Goal: Check status

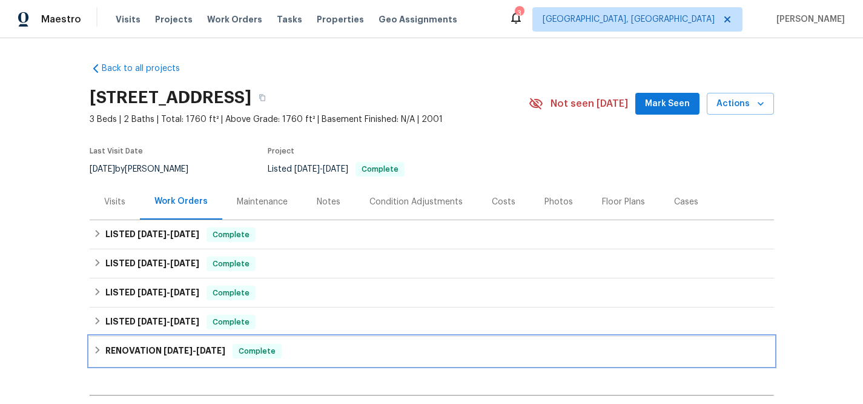
click at [198, 344] on h6 "RENOVATION [DATE] - [DATE]" at bounding box center [165, 351] width 120 height 15
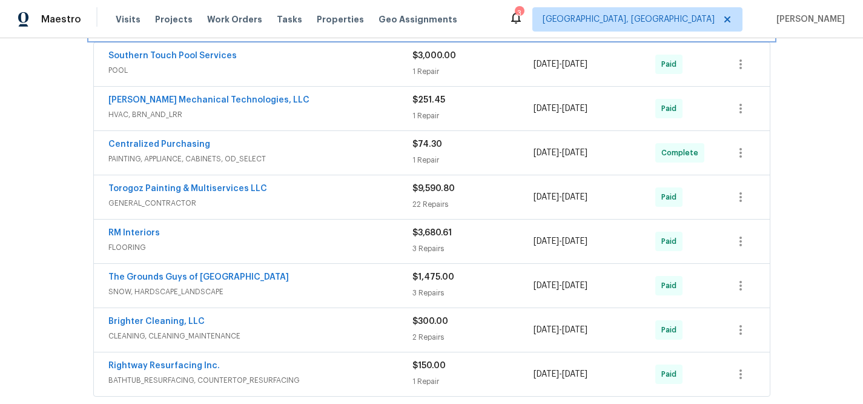
scroll to position [354, 0]
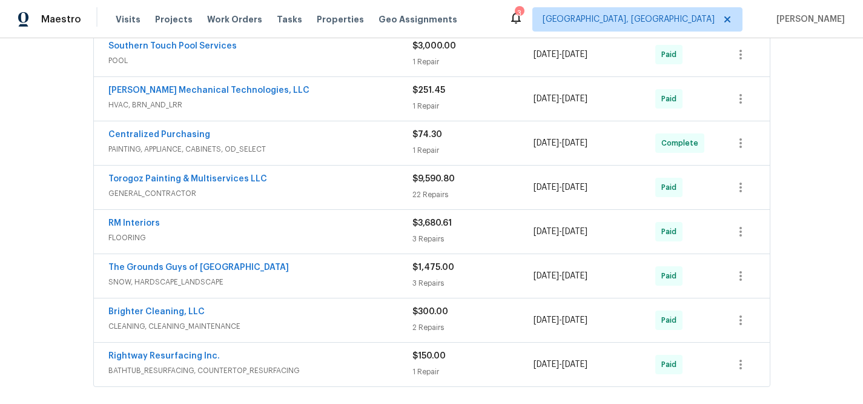
click at [528, 195] on div "22 Repairs" at bounding box center [474, 194] width 122 height 12
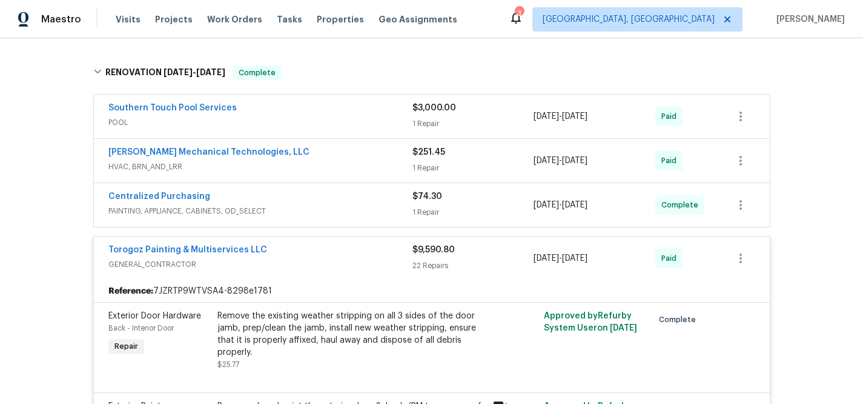
scroll to position [301, 0]
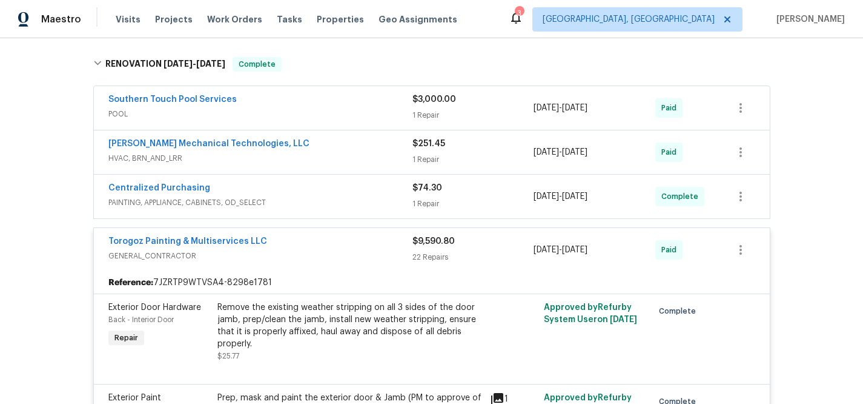
click at [414, 258] on div "22 Repairs" at bounding box center [474, 257] width 122 height 12
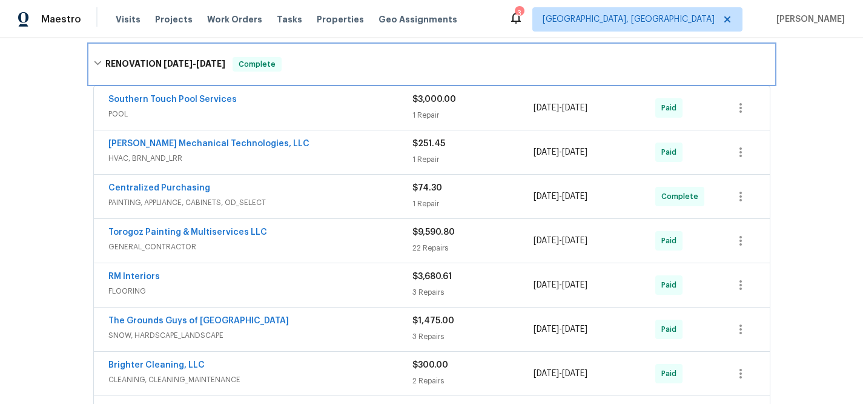
click at [289, 55] on div "RENOVATION [DATE] - [DATE] Complete" at bounding box center [432, 64] width 685 height 39
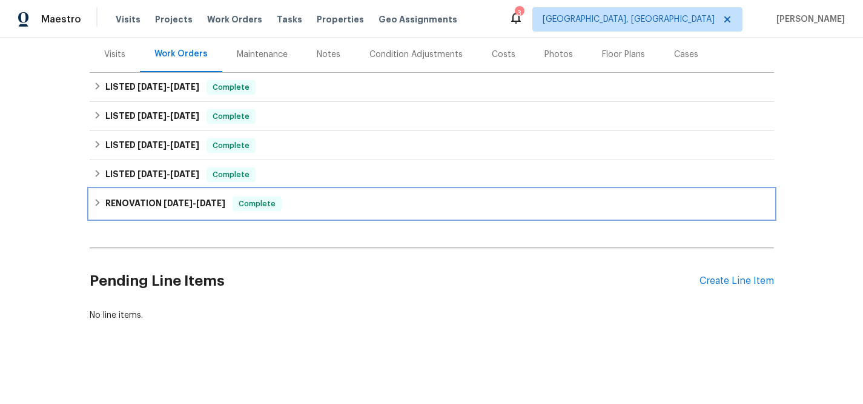
scroll to position [156, 0]
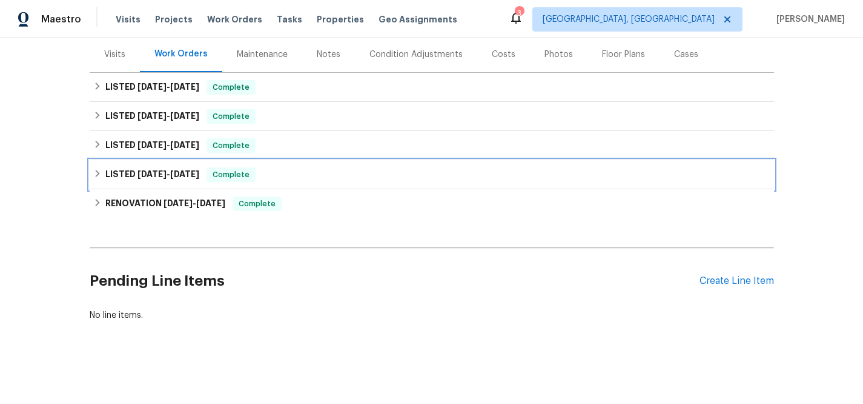
click at [331, 167] on div "LISTED [DATE] - [DATE] Complete" at bounding box center [431, 174] width 677 height 15
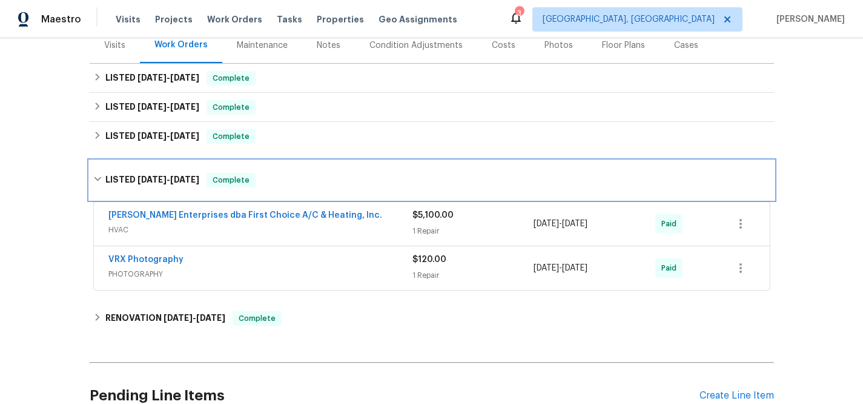
click at [334, 164] on div "LISTED [DATE] - [DATE] Complete" at bounding box center [432, 180] width 685 height 39
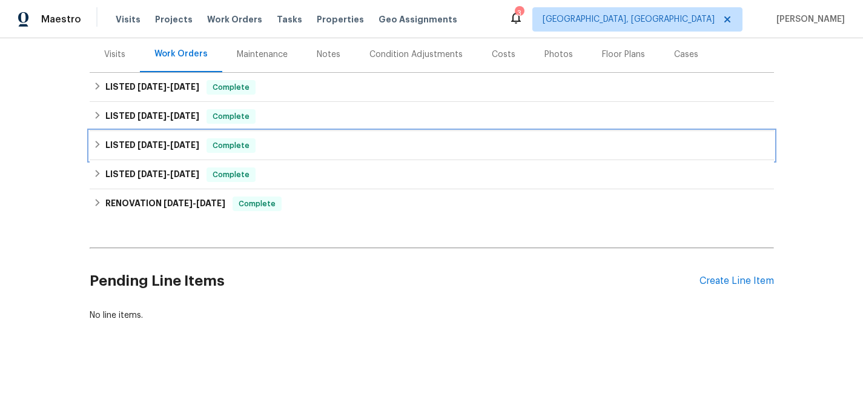
click at [318, 138] on div "LISTED [DATE] - [DATE] Complete" at bounding box center [431, 145] width 677 height 15
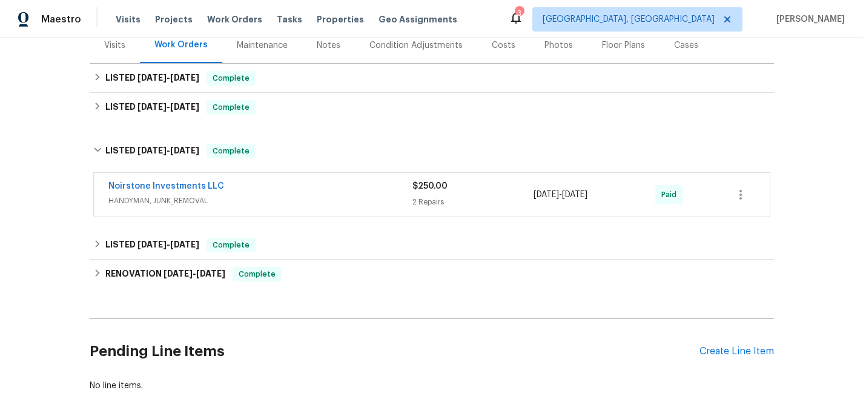
click at [314, 129] on div "Back to all projects [STREET_ADDRESS] 3 Beds | 2 Baths | Total: 1760 ft² | Abov…" at bounding box center [432, 148] width 685 height 505
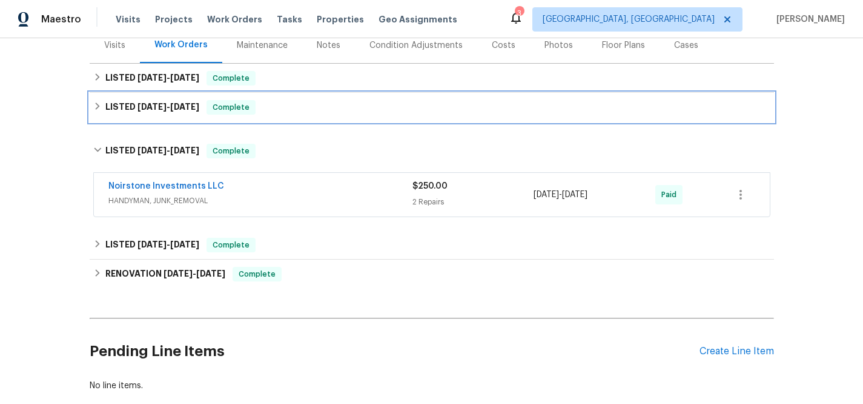
click at [323, 112] on div "LISTED [DATE] - [DATE] Complete" at bounding box center [431, 107] width 677 height 15
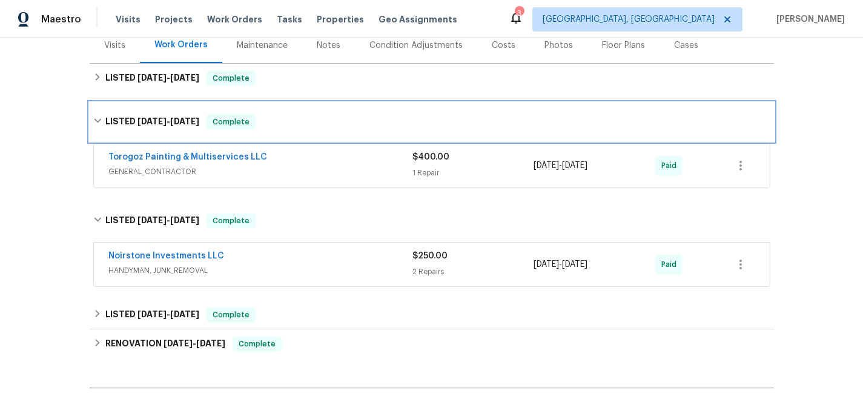
click at [323, 112] on div "LISTED [DATE] - [DATE] Complete" at bounding box center [432, 121] width 685 height 39
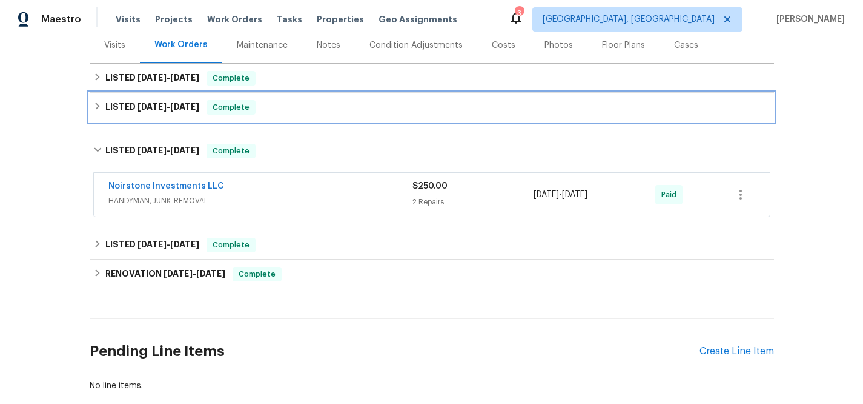
click at [328, 113] on div "LISTED [DATE] - [DATE] Complete" at bounding box center [431, 107] width 677 height 15
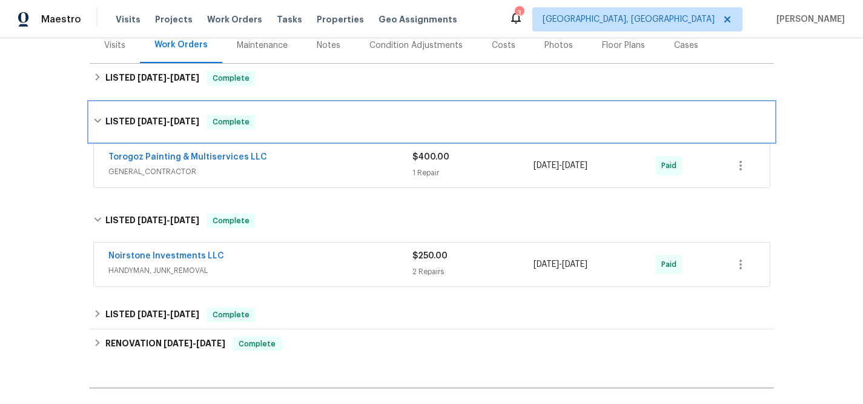
click at [329, 114] on div "LISTED [DATE] - [DATE] Complete" at bounding box center [432, 121] width 685 height 39
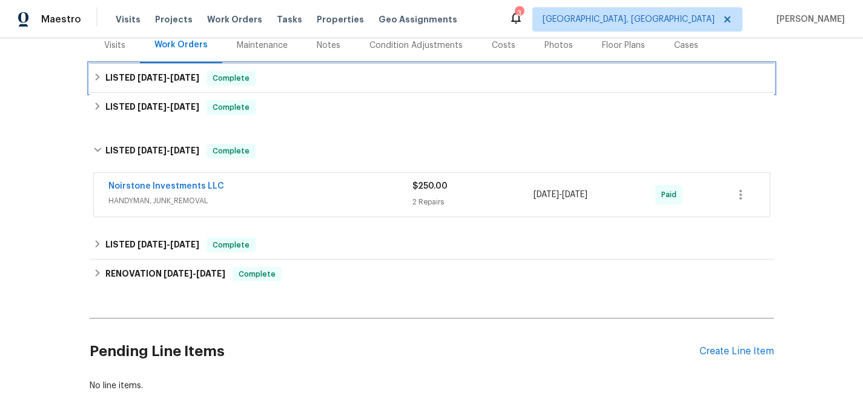
click at [329, 80] on div "LISTED [DATE] - [DATE] Complete" at bounding box center [431, 78] width 677 height 15
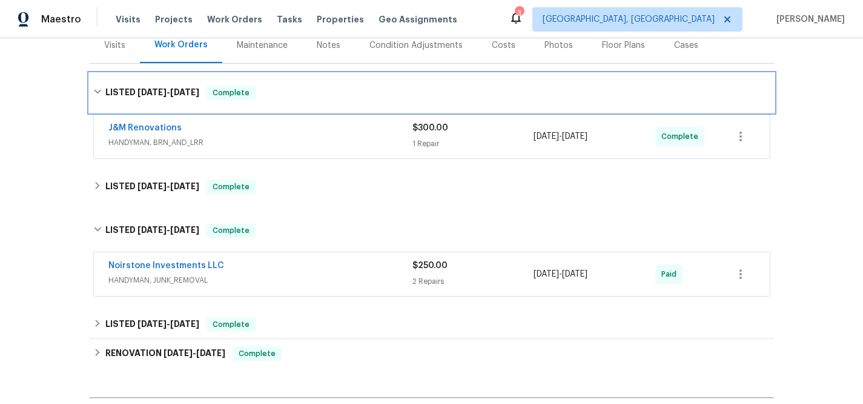
click at [330, 80] on div "LISTED [DATE] - [DATE] Complete" at bounding box center [432, 92] width 685 height 39
